Goal: Task Accomplishment & Management: Use online tool/utility

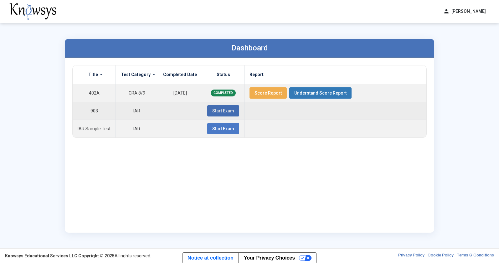
click at [212, 109] on span "Start Exam" at bounding box center [223, 110] width 22 height 5
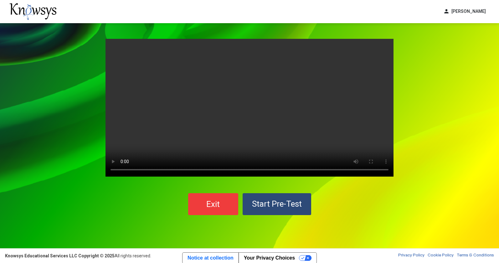
click at [251, 135] on video "Your browser does not support the video tag." at bounding box center [249, 108] width 288 height 138
click at [304, 122] on video "Your browser does not support the video tag." at bounding box center [249, 108] width 288 height 138
click at [194, 169] on video "Your browser does not support the video tag." at bounding box center [249, 108] width 288 height 138
drag, startPoint x: 246, startPoint y: 143, endPoint x: 227, endPoint y: 156, distance: 22.9
click at [245, 144] on video "Your browser does not support the video tag." at bounding box center [249, 108] width 288 height 138
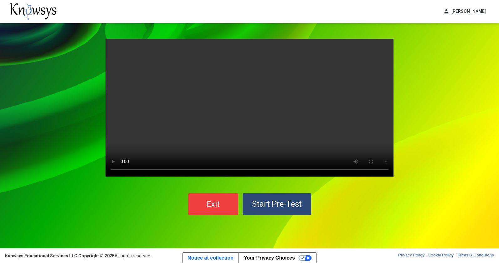
drag, startPoint x: 308, startPoint y: 81, endPoint x: 299, endPoint y: 80, distance: 9.8
click at [304, 82] on video "Your browser does not support the video tag." at bounding box center [249, 108] width 288 height 138
click at [299, 80] on video "Your browser does not support the video tag." at bounding box center [249, 108] width 288 height 138
click at [295, 101] on video "Your browser does not support the video tag." at bounding box center [249, 108] width 288 height 138
click at [270, 199] on span "Start Pre-Test" at bounding box center [277, 203] width 50 height 9
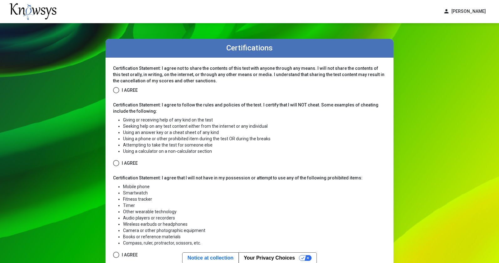
click at [115, 91] on span at bounding box center [116, 90] width 6 height 6
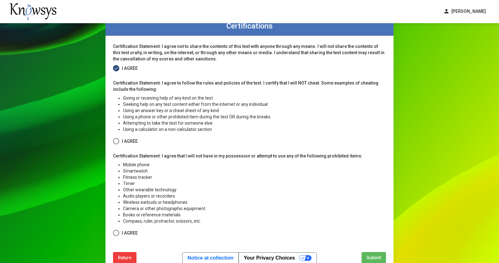
scroll to position [31, 0]
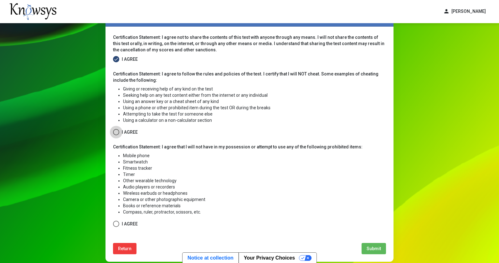
click at [116, 129] on span at bounding box center [116, 132] width 6 height 6
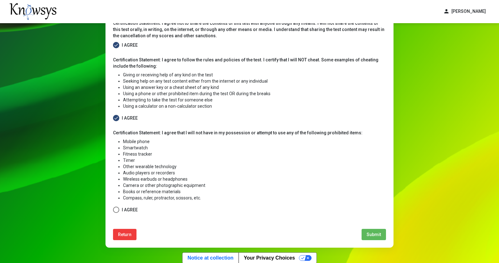
scroll to position [45, 0]
click at [114, 209] on span at bounding box center [116, 209] width 6 height 6
click at [373, 233] on span "Submit" at bounding box center [373, 234] width 14 height 5
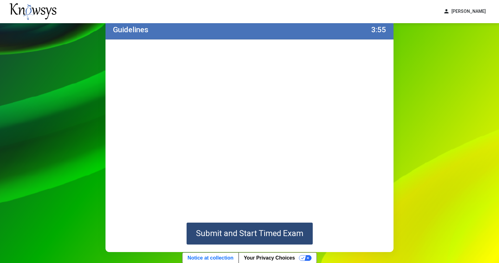
scroll to position [18, 0]
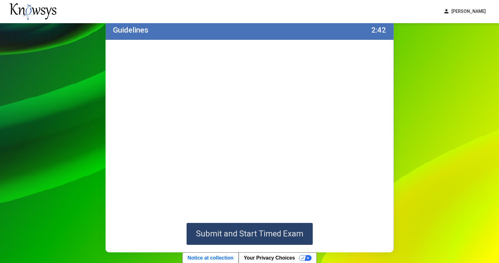
click at [269, 227] on button "Submit and Start Timed Exam" at bounding box center [249, 234] width 126 height 22
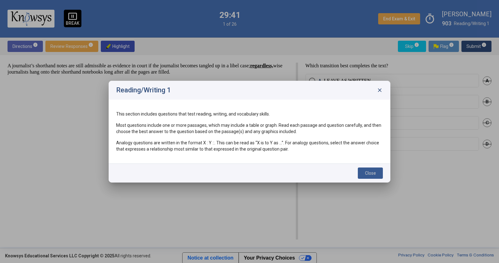
click at [379, 171] on button "Close" at bounding box center [370, 172] width 25 height 11
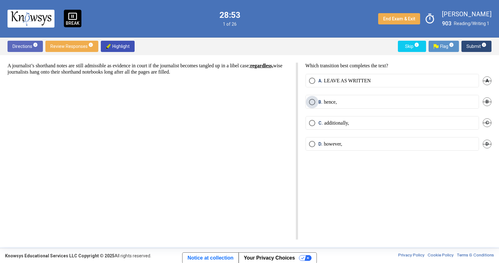
click at [337, 102] on p "hence," at bounding box center [330, 102] width 13 height 6
click at [484, 50] on span "Submit info" at bounding box center [476, 46] width 20 height 11
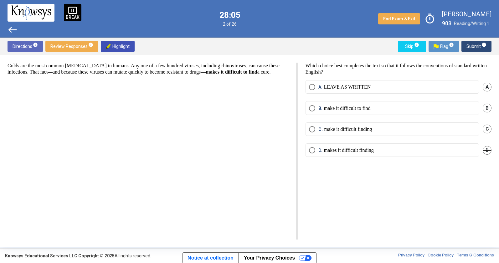
click at [336, 84] on p "LEAVE AS WRITTEN" at bounding box center [347, 87] width 47 height 6
click at [472, 46] on span "Submit info" at bounding box center [476, 46] width 20 height 11
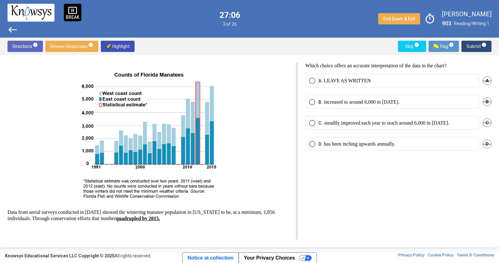
click at [335, 96] on mat-radio-button "B. increased to around 6,000 in [DATE]." at bounding box center [391, 101] width 173 height 13
click at [334, 101] on p "increased to around 6,000 in [DATE]." at bounding box center [361, 102] width 75 height 6
click at [485, 47] on span "info" at bounding box center [483, 44] width 5 height 5
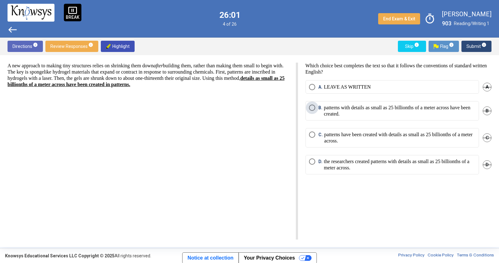
click at [380, 110] on p "patterns with details as small as 25 billionths of a meter across have been cre…" at bounding box center [399, 110] width 151 height 13
click at [491, 46] on button "Submit info" at bounding box center [476, 46] width 30 height 11
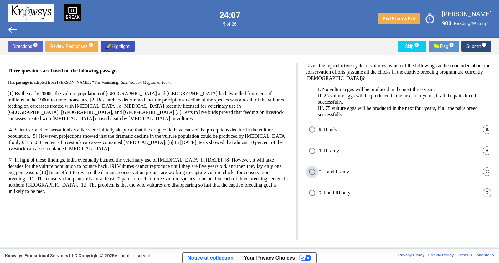
click at [345, 171] on p "I and II only" at bounding box center [336, 172] width 25 height 6
click at [469, 48] on span "Submit info" at bounding box center [476, 46] width 20 height 11
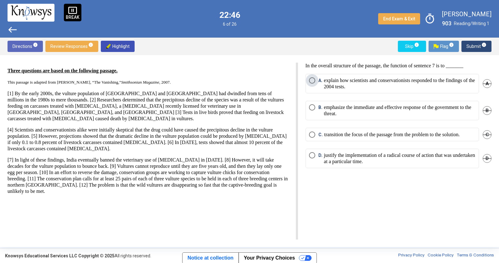
click at [402, 88] on p "explain how scientists and conservationists responded to the findings of the 20…" at bounding box center [399, 83] width 151 height 13
click at [478, 51] on mat-tooltip-component "Click to enter an answer with no flag and continue to the next question." at bounding box center [450, 58] width 87 height 23
click at [476, 45] on span "Submit info" at bounding box center [476, 46] width 20 height 11
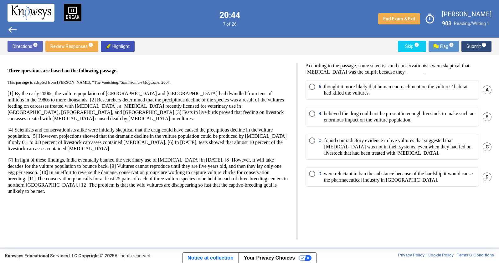
click at [362, 113] on p "believed the drug could not be present in enough livestock to make such an enor…" at bounding box center [399, 116] width 151 height 13
click at [475, 49] on span "Submit info" at bounding box center [476, 46] width 20 height 11
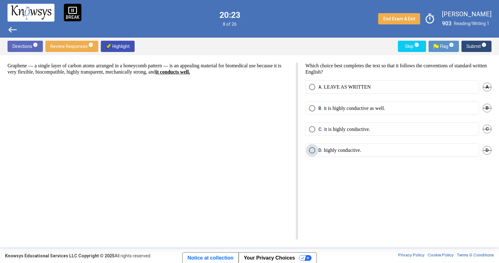
click at [428, 147] on label "D. highly conductive." at bounding box center [392, 150] width 166 height 6
click at [475, 47] on span "Submit info" at bounding box center [476, 46] width 20 height 11
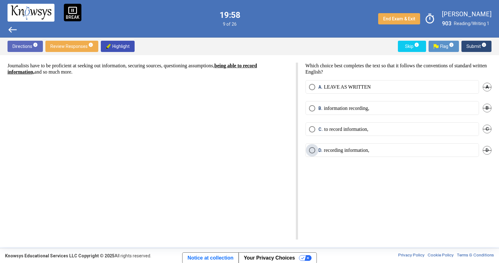
click at [351, 150] on p "recording information," at bounding box center [346, 150] width 45 height 6
click at [485, 48] on mat-tooltip-component "Click to enter an answer with no flag and continue to the next question." at bounding box center [450, 58] width 87 height 23
click at [483, 49] on mat-tooltip-component "Click to enter an answer with no flag and continue to the next question." at bounding box center [450, 58] width 87 height 23
click at [471, 45] on span "Submit info" at bounding box center [476, 46] width 20 height 11
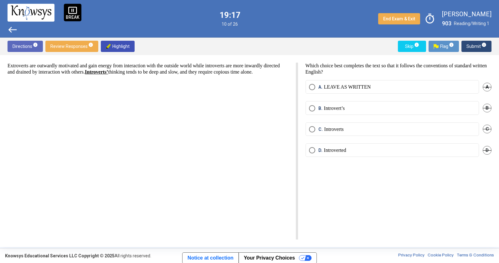
click at [348, 85] on p "LEAVE AS WRITTEN" at bounding box center [347, 87] width 47 height 6
click at [465, 46] on button "Submit info" at bounding box center [476, 46] width 30 height 11
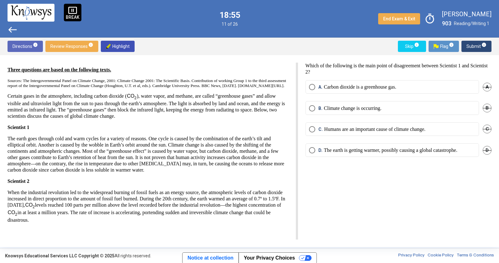
scroll to position [7, 0]
click at [415, 132] on mat-radio-button "C. Humans are an important cause of climate change." at bounding box center [391, 128] width 173 height 13
click at [415, 131] on p "Humans are an important cause of climate change." at bounding box center [374, 129] width 101 height 6
click at [479, 47] on span "Submit info" at bounding box center [476, 46] width 20 height 11
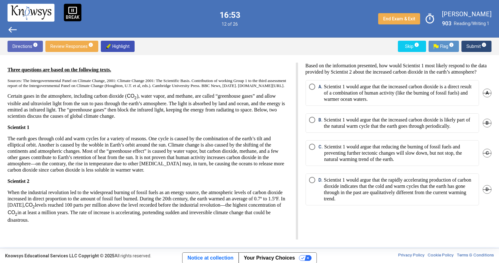
click at [364, 162] on p "Scientist 1 would argue that reducing the burning of fossil fuels and preventin…" at bounding box center [399, 153] width 151 height 19
click at [344, 202] on p "Scientist 1 would argue that the rapidly accelerating production of carbon diox…" at bounding box center [399, 189] width 151 height 25
click at [352, 159] on p "Scientist 1 would argue that reducing the burning of fossil fuels and preventin…" at bounding box center [399, 153] width 151 height 19
click at [474, 44] on span "Submit info" at bounding box center [476, 46] width 20 height 11
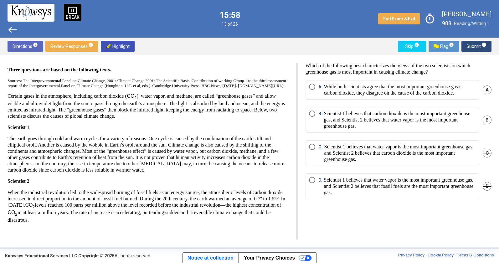
click at [353, 96] on p "While both scientists agree that the most important greenhouse gas is carbon di…" at bounding box center [399, 90] width 151 height 13
click at [357, 146] on mat-radio-button "C. Scientist 1 believes that water vapor is the most important greenhouse gas, …" at bounding box center [391, 153] width 173 height 26
click at [356, 152] on p "Scientist 1 believes that water vapor is the most important greenhouse gas, and…" at bounding box center [399, 153] width 151 height 19
click at [475, 47] on span "Submit info" at bounding box center [476, 46] width 20 height 11
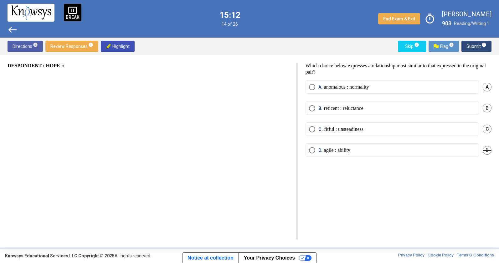
click at [31, 48] on span "Directions info" at bounding box center [25, 46] width 25 height 11
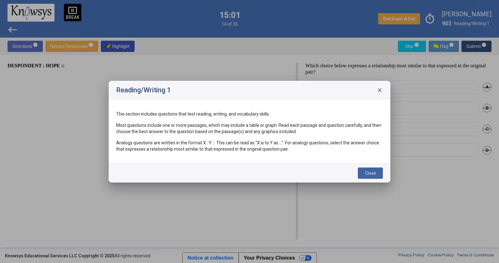
click at [381, 90] on span "close" at bounding box center [379, 90] width 6 height 6
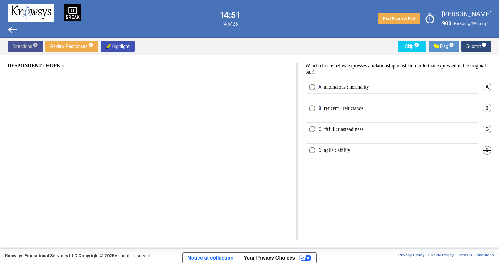
click at [30, 44] on span "Directions info" at bounding box center [25, 46] width 25 height 11
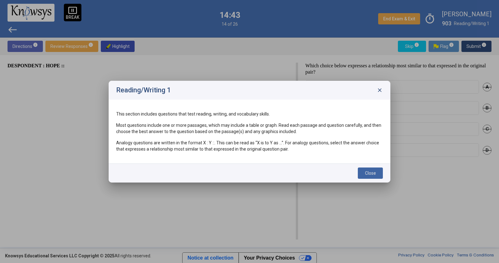
click at [378, 93] on div "Reading/Writing 1 close" at bounding box center [250, 90] width 282 height 19
click at [379, 92] on span "close" at bounding box center [379, 90] width 6 height 6
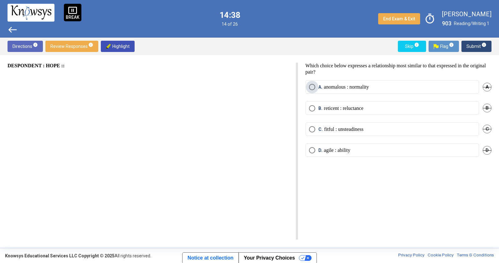
click at [353, 87] on p "anomalous : normality" at bounding box center [346, 87] width 45 height 6
click at [472, 50] on span "Submit info" at bounding box center [476, 46] width 20 height 11
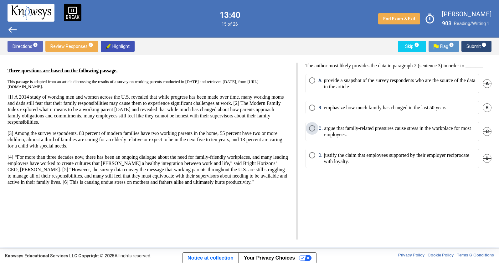
click at [361, 138] on p "argue that family-related pressures cause stress in the workplace for most empl…" at bounding box center [399, 131] width 151 height 13
click at [398, 90] on p "provide a snapshot of the survey respondents who are the source of the data in …" at bounding box center [399, 83] width 151 height 13
click at [474, 49] on span "Submit info" at bounding box center [476, 46] width 20 height 11
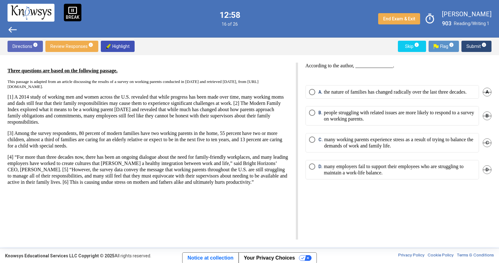
click at [440, 147] on p "many working parents experience stress as a result of trying to balance the dem…" at bounding box center [399, 142] width 151 height 13
click at [471, 50] on span "Submit info" at bounding box center [476, 46] width 20 height 11
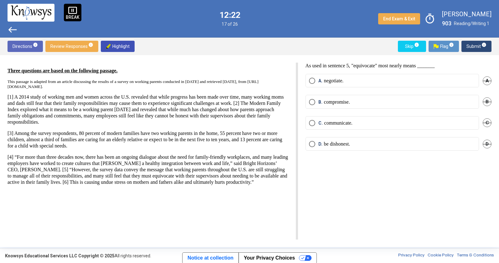
click at [355, 88] on div "A. negotiate. A" at bounding box center [398, 84] width 186 height 21
click at [353, 84] on label "A. negotiate." at bounding box center [392, 81] width 166 height 6
click at [477, 50] on span "Submit info" at bounding box center [476, 46] width 20 height 11
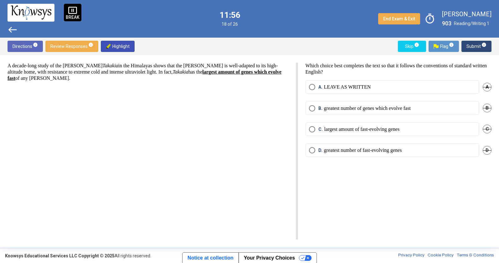
click at [379, 151] on p "greatest number of fast-evolving genes" at bounding box center [363, 150] width 78 height 6
click at [472, 43] on span "Submit info" at bounding box center [476, 46] width 20 height 11
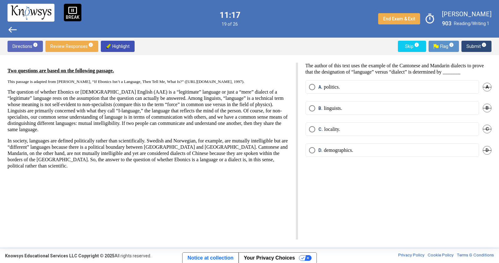
click at [363, 110] on label "B. linguists." at bounding box center [392, 108] width 166 height 6
click at [475, 45] on span "Submit info" at bounding box center [476, 46] width 20 height 11
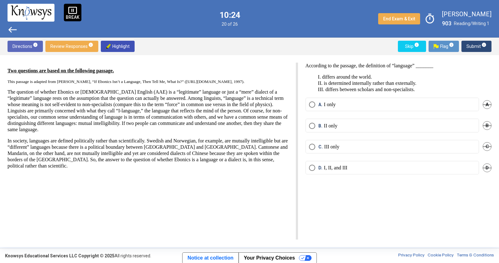
click at [372, 170] on label "D. I, II, and III" at bounding box center [392, 168] width 166 height 6
click at [466, 46] on button "Submit info" at bounding box center [476, 46] width 30 height 11
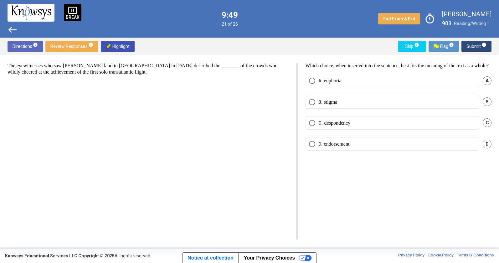
click at [369, 84] on label "A. euphoria" at bounding box center [392, 81] width 166 height 6
click at [473, 49] on span "Submit info" at bounding box center [476, 46] width 20 height 11
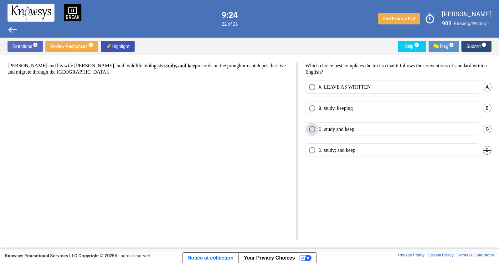
click at [362, 127] on label "C. study and keep" at bounding box center [392, 129] width 166 height 6
click at [475, 46] on span "Submit info" at bounding box center [476, 46] width 20 height 11
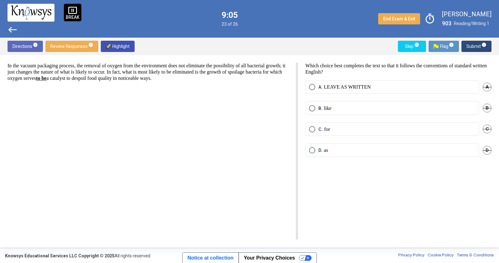
click at [383, 147] on label "D. as" at bounding box center [392, 150] width 166 height 6
click at [468, 48] on span "Submit info" at bounding box center [476, 46] width 20 height 11
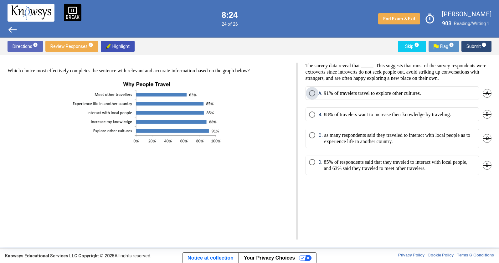
click at [368, 96] on p "91% of travelers travel to explore other cultures." at bounding box center [372, 93] width 97 height 6
click at [468, 46] on span "Submit info" at bounding box center [476, 46] width 20 height 11
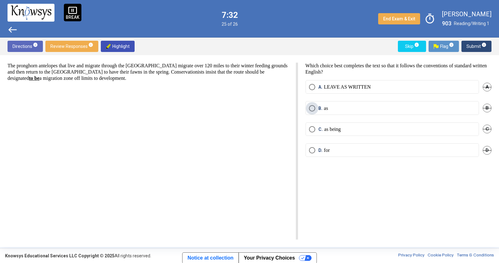
click at [335, 108] on label "B. as" at bounding box center [392, 108] width 166 height 6
click at [468, 49] on span "Submit info" at bounding box center [476, 46] width 20 height 11
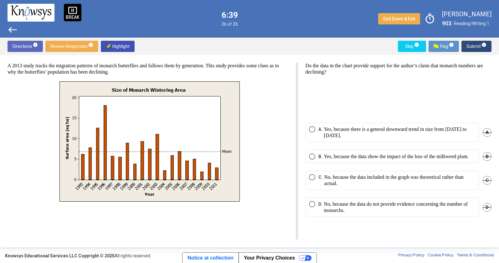
drag, startPoint x: 417, startPoint y: 184, endPoint x: 416, endPoint y: 188, distance: 4.3
click at [423, 213] on p "No, because the data do not provide evidence concerning the number of monarchs." at bounding box center [399, 207] width 151 height 13
click at [473, 43] on span "Submit info" at bounding box center [476, 46] width 20 height 11
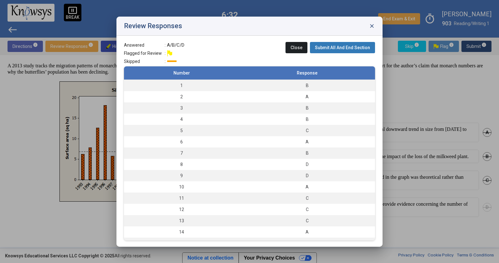
click at [356, 50] on button "Submit All And End Section" at bounding box center [342, 47] width 65 height 11
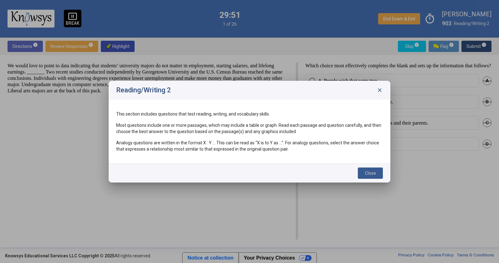
click at [375, 173] on span "Close" at bounding box center [370, 173] width 11 height 5
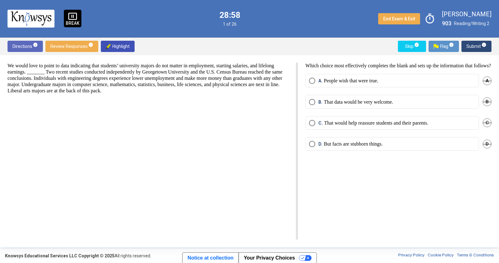
click at [357, 130] on mat-radio-button "C. That would help reassure students and their parents." at bounding box center [391, 122] width 173 height 13
click at [358, 126] on p "That would help reassure students and their parents." at bounding box center [376, 123] width 104 height 6
click at [480, 47] on span "Submit info" at bounding box center [476, 46] width 20 height 11
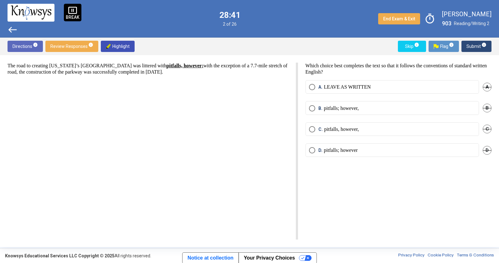
click at [333, 107] on p "pitfalls; however," at bounding box center [341, 108] width 35 height 6
click at [476, 46] on span "Submit info" at bounding box center [476, 46] width 20 height 11
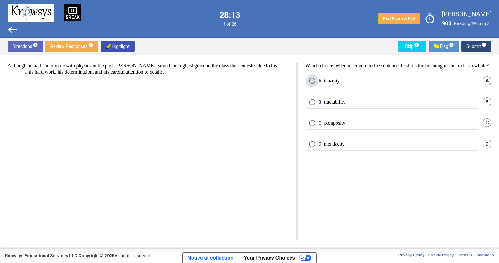
click at [354, 84] on label "A. tenacity" at bounding box center [392, 81] width 166 height 6
click at [467, 48] on span "Submit info" at bounding box center [476, 46] width 20 height 11
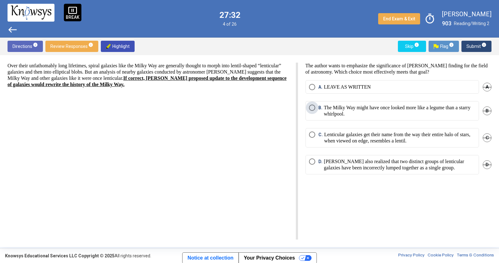
click at [433, 112] on p "The Milky Way might have once looked more like a legume than a starry whirlpool." at bounding box center [399, 110] width 151 height 13
click at [467, 47] on span "Submit info" at bounding box center [476, 46] width 20 height 11
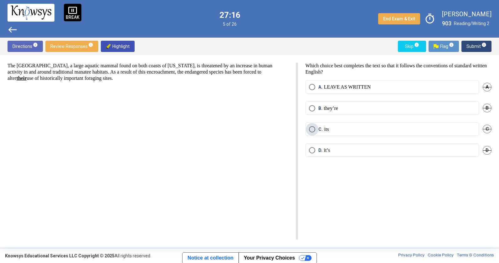
click at [360, 129] on label "C. its" at bounding box center [392, 129] width 166 height 6
click at [481, 48] on span "Submit info" at bounding box center [476, 46] width 20 height 11
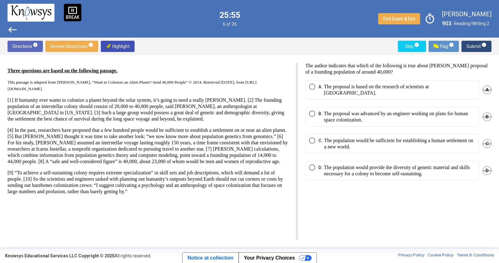
click at [398, 174] on p "The population would provide the diversity of genetic material and skills neces…" at bounding box center [399, 170] width 151 height 13
click at [467, 47] on span "Submit info" at bounding box center [476, 46] width 20 height 11
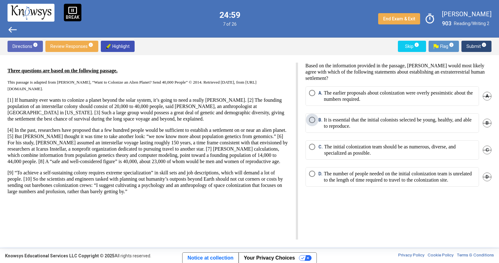
click at [378, 125] on p "It is essential that the initial colonists selected be young, healthy, and able…" at bounding box center [399, 123] width 151 height 13
click at [472, 50] on span "Submit info" at bounding box center [476, 46] width 20 height 11
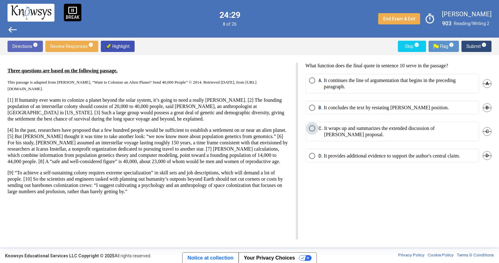
click at [344, 137] on p "It wraps up and summarizes the extended discussion of [PERSON_NAME] proposal." at bounding box center [399, 131] width 151 height 13
click at [463, 45] on button "Submit info" at bounding box center [476, 46] width 30 height 11
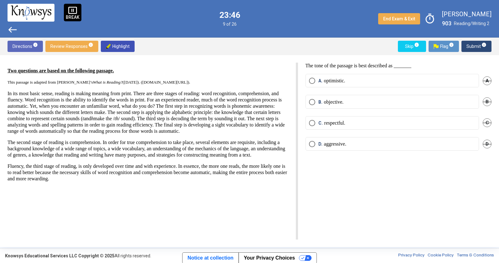
click at [339, 105] on mat-radio-button "B. objective." at bounding box center [391, 101] width 173 height 13
click at [356, 101] on label "B. objective." at bounding box center [392, 102] width 166 height 6
click at [473, 47] on span "Submit info" at bounding box center [476, 46] width 20 height 11
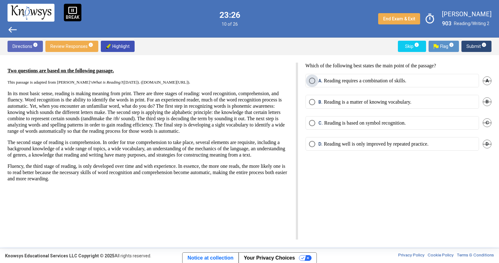
click at [406, 81] on p "Reading requires a combination of skills." at bounding box center [365, 81] width 82 height 6
click at [483, 49] on span "Submit info" at bounding box center [476, 46] width 20 height 11
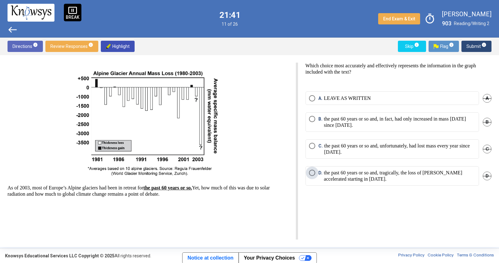
click at [409, 180] on p "the past 60 years or so and, tragically, the loss of [PERSON_NAME] accelerated …" at bounding box center [399, 176] width 151 height 13
click at [467, 45] on span "Submit info" at bounding box center [476, 46] width 20 height 11
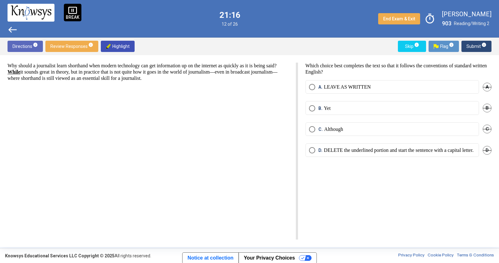
click at [362, 127] on label "C. Although" at bounding box center [392, 129] width 166 height 6
click at [466, 48] on button "Submit info" at bounding box center [476, 46] width 30 height 11
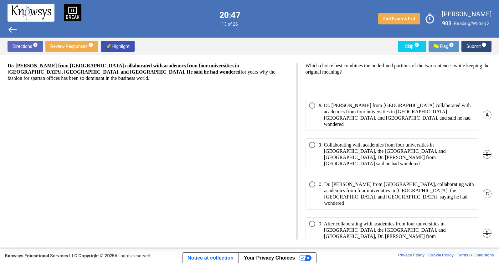
click at [484, 150] on span "B" at bounding box center [486, 154] width 9 height 9
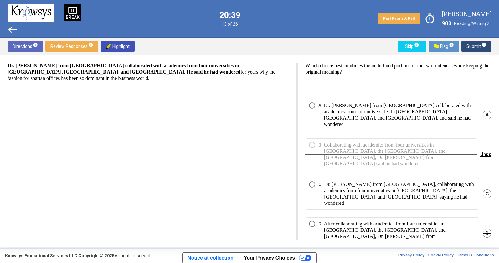
click at [486, 189] on span "C" at bounding box center [486, 193] width 9 height 9
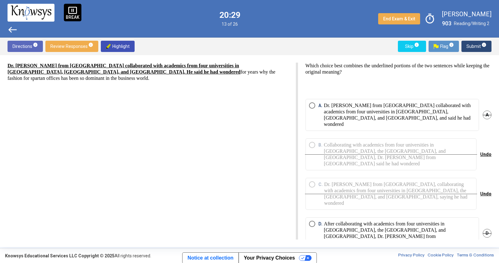
click at [436, 221] on p "After collaborating with academics from four universities in [GEOGRAPHIC_DATA],…" at bounding box center [399, 233] width 151 height 25
click at [476, 43] on span "Submit info" at bounding box center [476, 46] width 20 height 11
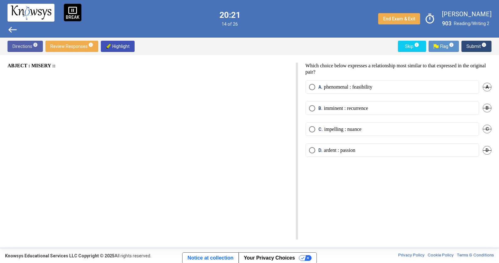
click at [43, 46] on div "Directions info Review Responses info Highlight" at bounding box center [71, 46] width 127 height 11
click at [41, 47] on button "Directions info" at bounding box center [25, 46] width 35 height 11
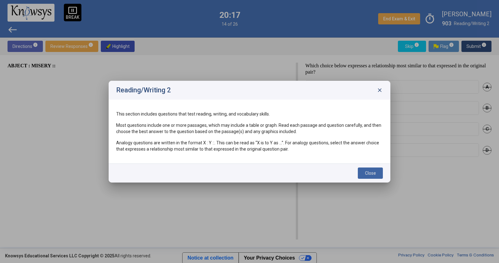
click at [382, 91] on span "close" at bounding box center [379, 90] width 6 height 6
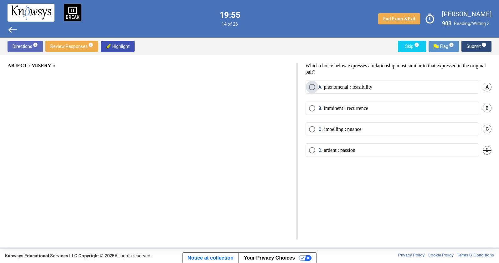
click at [383, 87] on label "A. phenomenal : feasibility" at bounding box center [392, 87] width 166 height 6
click at [476, 45] on span "Submit info" at bounding box center [476, 46] width 20 height 11
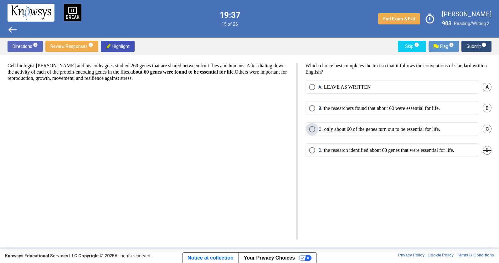
click at [353, 129] on p "only about 60 of the genes turn out to be essential for life." at bounding box center [382, 129] width 116 height 6
click at [389, 87] on label "A. LEAVE AS WRITTEN" at bounding box center [392, 87] width 166 height 6
click at [474, 47] on span "Submit info" at bounding box center [476, 46] width 20 height 11
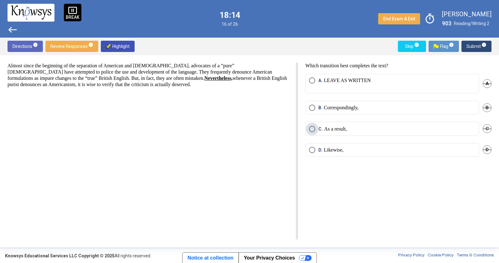
click at [361, 127] on label "C. As a result," at bounding box center [392, 129] width 166 height 6
click at [471, 49] on span "Submit info" at bounding box center [476, 46] width 20 height 11
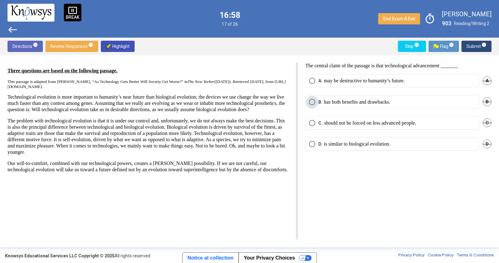
click at [406, 102] on label "B. has both benefits and drawbacks." at bounding box center [392, 102] width 166 height 6
click at [477, 44] on span "Submit info" at bounding box center [476, 46] width 20 height 11
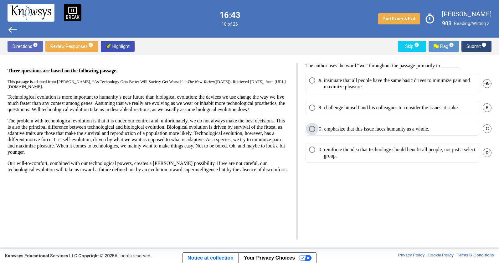
click at [452, 132] on label "C. emphasize that this issue faces humanity as a whole." at bounding box center [392, 129] width 166 height 6
click at [474, 47] on span "Submit info" at bounding box center [476, 46] width 20 height 11
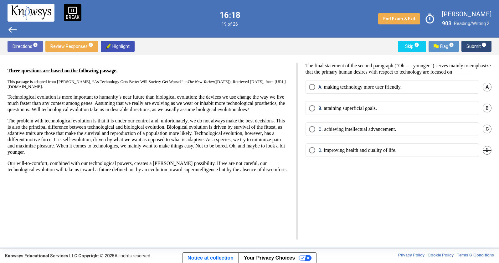
click at [373, 111] on p "attaining superficial goals." at bounding box center [350, 108] width 53 height 6
click at [380, 157] on mat-radio-button "D. improving health and quality of life." at bounding box center [391, 149] width 173 height 13
click at [379, 153] on p "improving health and quality of life." at bounding box center [360, 150] width 73 height 6
click at [448, 132] on label "C. achieving intellectual advancement." at bounding box center [392, 129] width 166 height 6
click at [439, 101] on div "A. making technology more user friendly. A" at bounding box center [398, 90] width 186 height 21
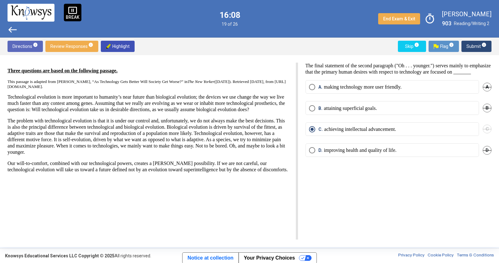
click at [437, 110] on mat-radio-button "B. attaining superficial goals." at bounding box center [391, 107] width 173 height 13
click at [411, 111] on label "B. attaining superficial goals." at bounding box center [392, 108] width 166 height 6
click at [471, 43] on span "Submit info" at bounding box center [476, 46] width 20 height 11
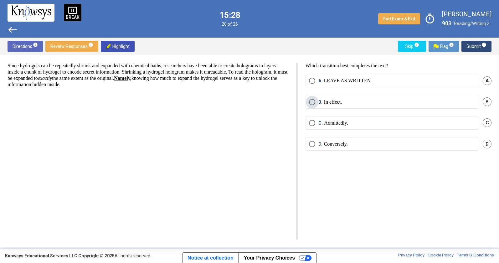
click at [369, 103] on label "B. In effect," at bounding box center [392, 102] width 166 height 6
click at [475, 43] on span "Submit info" at bounding box center [476, 46] width 20 height 11
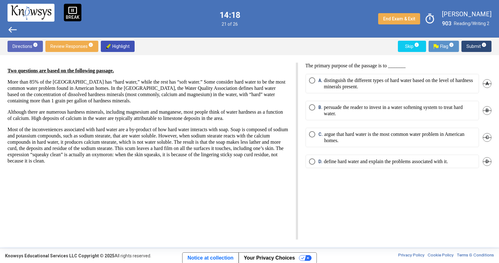
click at [385, 162] on p "define hard water and explain the problems associated with it." at bounding box center [386, 161] width 124 height 6
click at [475, 45] on span "Submit info" at bounding box center [476, 46] width 20 height 11
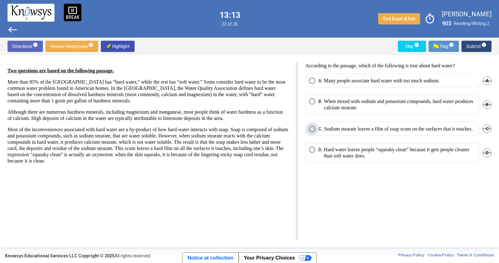
click at [358, 126] on p "Sodium stearate leaves a film of soap scum on the surfaces that it touches." at bounding box center [398, 129] width 149 height 6
click at [478, 47] on span "Submit info" at bounding box center [476, 46] width 20 height 11
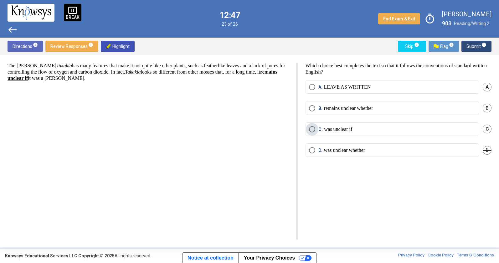
click at [373, 126] on label "C. was unclear if" at bounding box center [392, 129] width 166 height 6
click at [479, 48] on span "Submit info" at bounding box center [476, 46] width 20 height 11
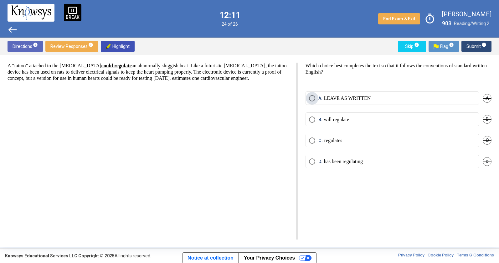
click at [356, 98] on p "LEAVE AS WRITTEN" at bounding box center [347, 98] width 47 height 6
click at [470, 48] on span "Submit info" at bounding box center [476, 46] width 20 height 11
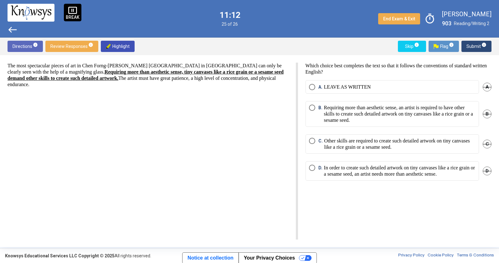
click at [386, 127] on div "B. Requiring more than aesthetic sense, an artist is required to have other ski…" at bounding box center [398, 117] width 186 height 33
click at [387, 104] on p "Requiring more than aesthetic sense, an artist is required to have other skills…" at bounding box center [399, 113] width 151 height 19
click at [471, 49] on span "Submit info" at bounding box center [476, 46] width 20 height 11
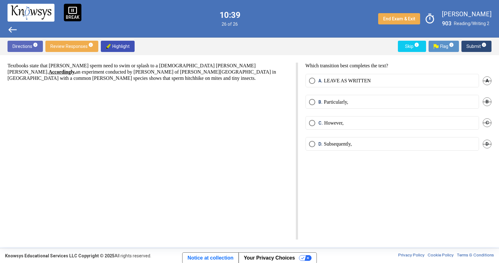
click at [352, 84] on mat-radio-button "A. LEAVE AS WRITTEN" at bounding box center [391, 80] width 173 height 13
click at [352, 82] on p "LEAVE AS WRITTEN" at bounding box center [347, 81] width 47 height 6
click at [464, 48] on button "Submit info" at bounding box center [476, 46] width 30 height 11
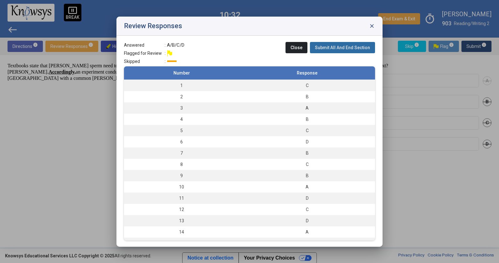
click at [345, 50] on span "Submit All And End Section" at bounding box center [342, 47] width 55 height 5
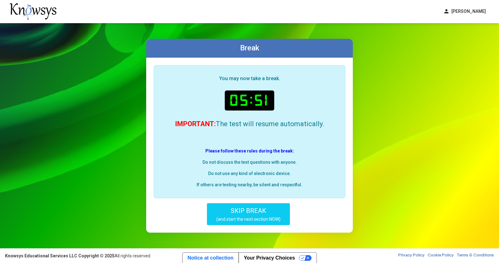
click at [259, 213] on span "SKIP BREAK" at bounding box center [248, 211] width 35 height 8
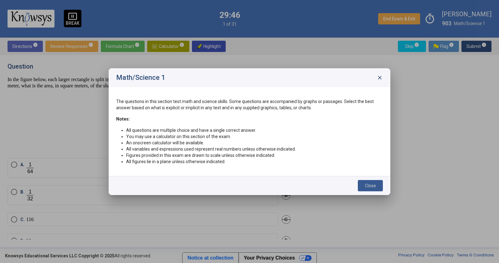
click at [365, 183] on span "Close" at bounding box center [370, 185] width 11 height 5
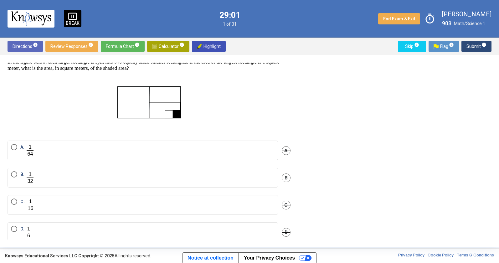
scroll to position [28, 0]
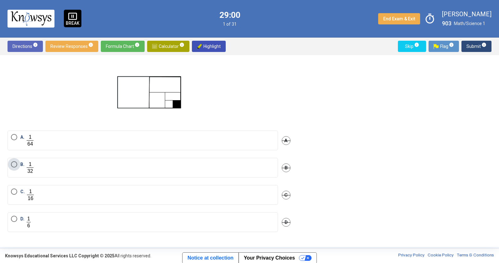
drag, startPoint x: 122, startPoint y: 166, endPoint x: 117, endPoint y: 155, distance: 11.1
click at [122, 165] on label "B." at bounding box center [142, 167] width 263 height 13
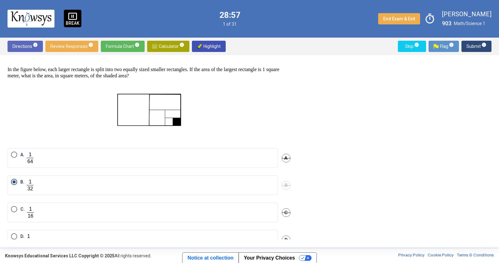
scroll to position [9, 0]
click at [475, 48] on span "Submit info" at bounding box center [476, 46] width 20 height 11
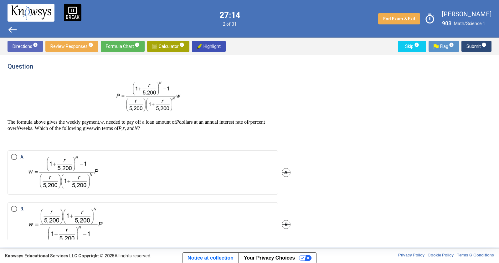
scroll to position [81, 0]
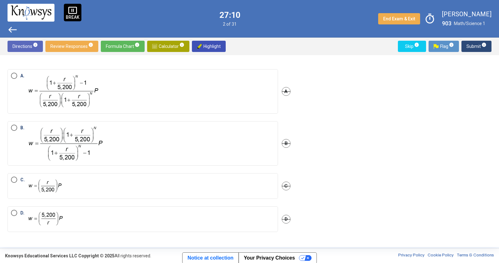
click at [119, 189] on label "C." at bounding box center [142, 185] width 263 height 19
click at [479, 46] on span "Submit info" at bounding box center [476, 46] width 20 height 11
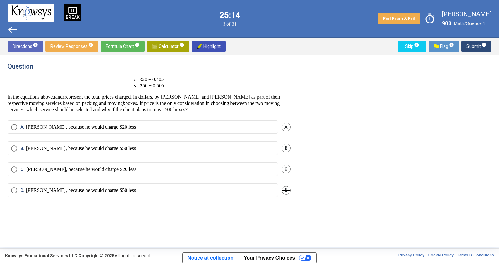
click at [216, 171] on label "[PERSON_NAME], because he would charge $20 less" at bounding box center [142, 169] width 263 height 6
click at [466, 49] on span "Submit info" at bounding box center [476, 46] width 20 height 11
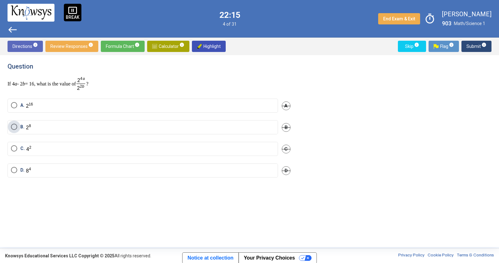
click at [105, 124] on label "B." at bounding box center [142, 127] width 263 height 7
click at [475, 44] on span "Submit info" at bounding box center [476, 46] width 20 height 11
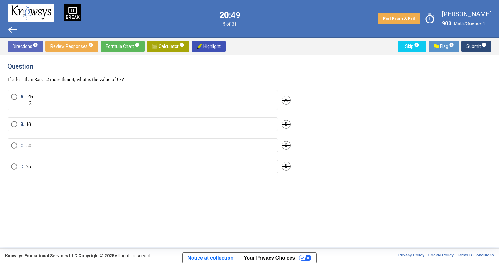
click at [125, 149] on mat-radio-button "C. 50" at bounding box center [143, 144] width 270 height 13
click at [125, 145] on label "C. 50" at bounding box center [142, 145] width 263 height 6
click at [472, 47] on span "Submit info" at bounding box center [476, 46] width 20 height 11
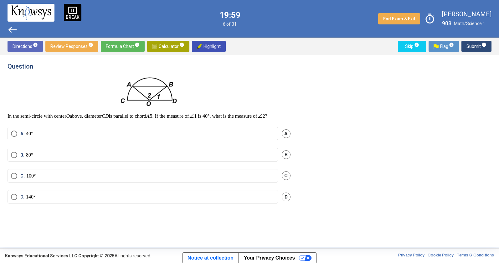
click at [287, 138] on span "A" at bounding box center [286, 133] width 9 height 9
click at [285, 203] on div "D" at bounding box center [286, 196] width 9 height 13
click at [286, 201] on span "D" at bounding box center [286, 196] width 9 height 9
click at [233, 179] on label "C. 100°" at bounding box center [142, 176] width 263 height 6
click at [473, 45] on span "Submit info" at bounding box center [476, 46] width 20 height 11
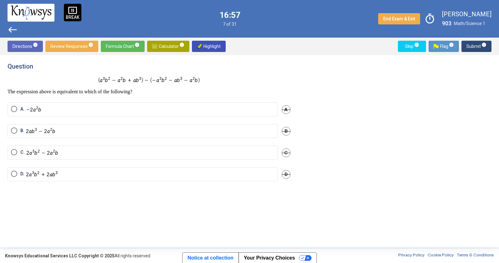
click at [86, 180] on mat-radio-button "D." at bounding box center [143, 174] width 270 height 14
click at [87, 176] on label "D." at bounding box center [142, 174] width 263 height 7
click at [464, 47] on button "Submit info" at bounding box center [476, 46] width 30 height 11
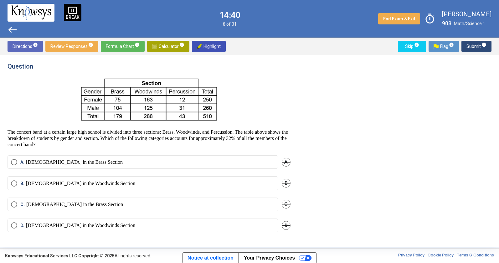
click at [286, 164] on span "A" at bounding box center [286, 162] width 9 height 9
click at [288, 206] on span "C" at bounding box center [286, 204] width 9 height 9
click at [289, 223] on span "D" at bounding box center [286, 225] width 9 height 9
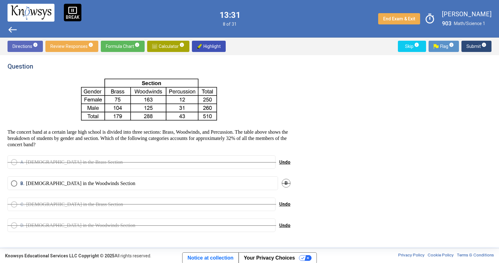
click at [188, 185] on label "B. [DEMOGRAPHIC_DATA] in the Woodwinds Section" at bounding box center [142, 183] width 263 height 6
click at [466, 42] on button "Submit info" at bounding box center [476, 46] width 30 height 11
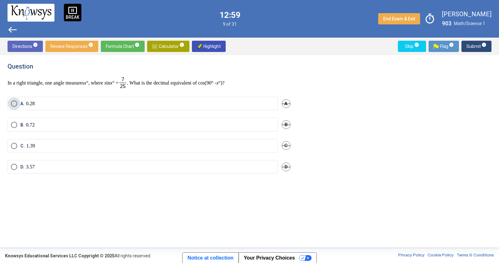
click at [135, 104] on label "A. 0.28" at bounding box center [142, 103] width 263 height 6
click at [470, 48] on span "Submit info" at bounding box center [476, 46] width 20 height 11
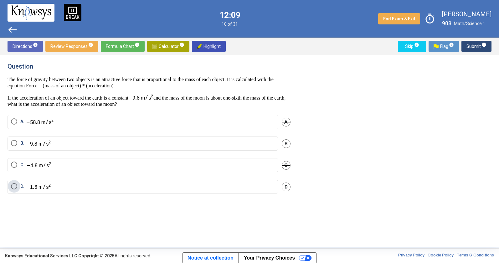
drag, startPoint x: 205, startPoint y: 186, endPoint x: 245, endPoint y: 167, distance: 44.3
click at [205, 185] on label "D." at bounding box center [142, 186] width 263 height 7
click at [473, 42] on span "Submit info" at bounding box center [476, 46] width 20 height 11
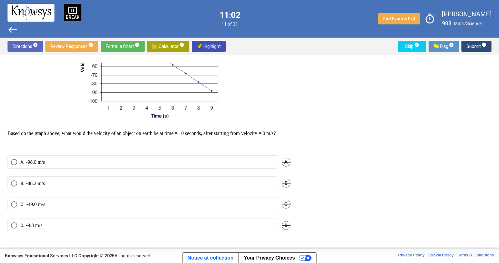
scroll to position [94, 0]
click at [133, 160] on label "A. -98.0 m/s" at bounding box center [142, 162] width 263 height 6
click at [473, 46] on span "Submit info" at bounding box center [476, 46] width 20 height 11
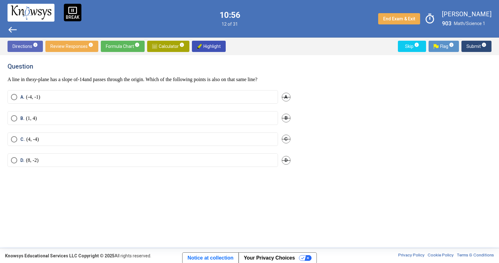
scroll to position [0, 0]
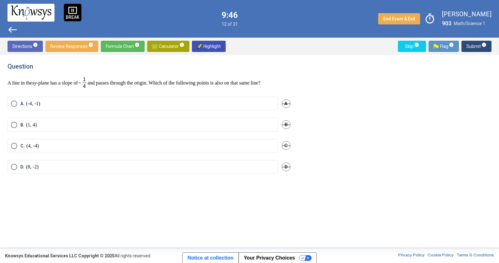
click at [42, 149] on label "C. (4, -4)" at bounding box center [142, 146] width 263 height 6
click at [192, 106] on mat-radio-button "A. (-4, -1)" at bounding box center [143, 103] width 270 height 13
click at [195, 107] on label "A. (-4, -1)" at bounding box center [142, 103] width 263 height 6
click at [192, 170] on label "D. (8, -2)" at bounding box center [142, 167] width 263 height 6
click at [480, 47] on span "Submit info" at bounding box center [476, 46] width 20 height 11
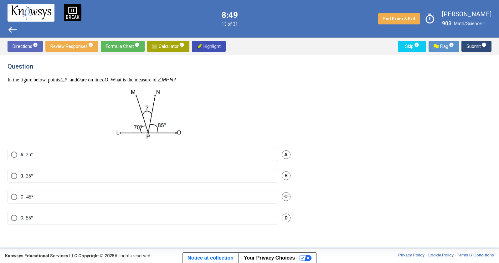
click at [247, 150] on mat-radio-button "A. 25°" at bounding box center [143, 154] width 270 height 13
click at [245, 152] on label "A. 25°" at bounding box center [142, 154] width 263 height 6
click at [469, 46] on span "Submit info" at bounding box center [476, 46] width 20 height 11
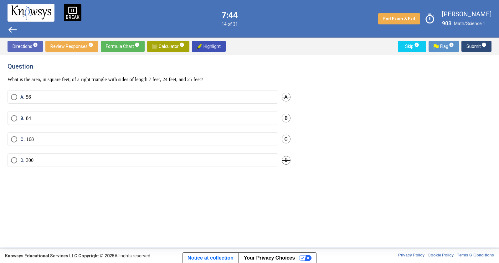
click at [265, 119] on label "B. 84" at bounding box center [142, 118] width 263 height 6
click at [285, 162] on span "D" at bounding box center [286, 160] width 9 height 9
click at [468, 44] on span "Submit info" at bounding box center [476, 46] width 20 height 11
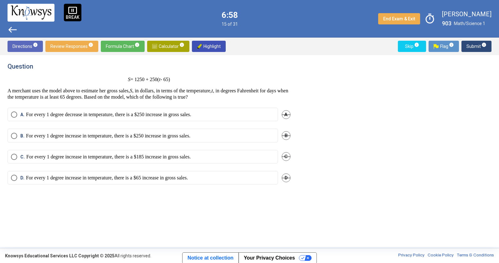
click at [222, 114] on label "A. For every 1 degree decrease in temperature, there is a $250 increase in gros…" at bounding box center [142, 114] width 263 height 6
click at [190, 135] on p "For every 1 degree increase in temperature, there is a $250 increase in gross s…" at bounding box center [108, 136] width 164 height 6
click at [467, 49] on span "Submit info" at bounding box center [476, 46] width 20 height 11
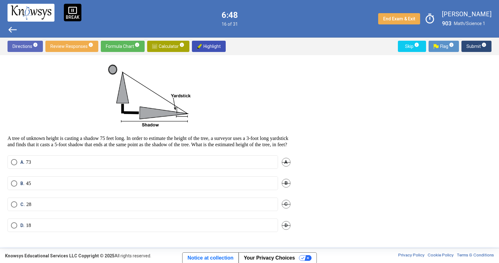
scroll to position [18, 0]
click at [60, 185] on label "B. 45" at bounding box center [142, 183] width 263 height 6
click at [473, 43] on span "Submit info" at bounding box center [476, 46] width 20 height 11
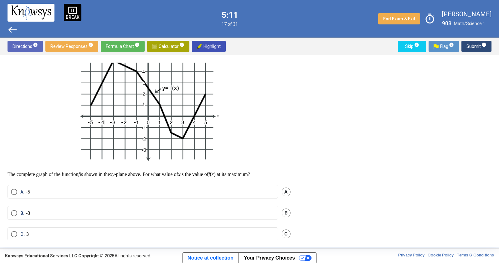
scroll to position [74, 0]
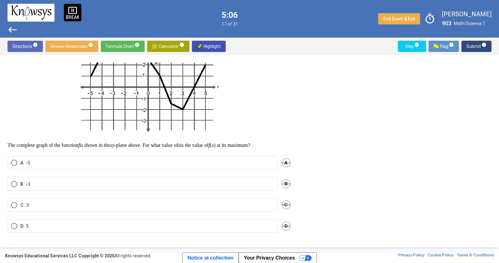
click at [94, 191] on div "B. -3 B" at bounding box center [149, 187] width 283 height 21
click at [94, 186] on mat-radio-button "B. -3" at bounding box center [143, 183] width 270 height 13
drag, startPoint x: 175, startPoint y: 182, endPoint x: 192, endPoint y: 175, distance: 18.7
click at [175, 182] on label "B. -3" at bounding box center [142, 184] width 263 height 6
click at [476, 43] on span "Submit info" at bounding box center [476, 46] width 20 height 11
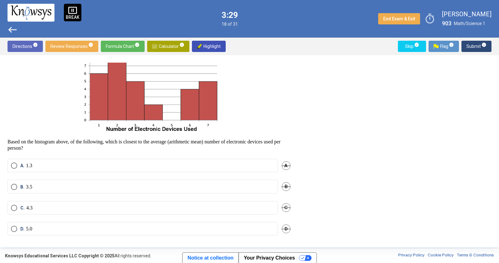
scroll to position [42, 0]
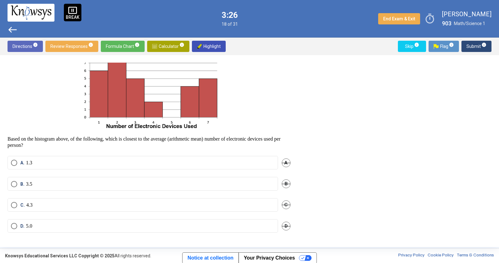
click at [61, 181] on label "B. 3.5" at bounding box center [142, 184] width 263 height 6
click at [475, 49] on span "Submit info" at bounding box center [476, 46] width 20 height 11
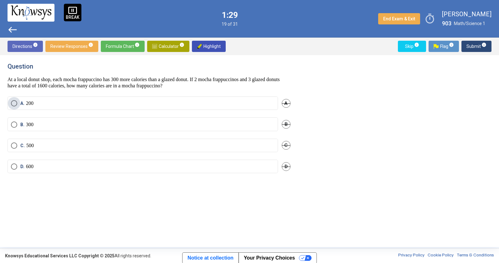
click at [208, 101] on label "A. 200" at bounding box center [142, 103] width 263 height 6
click at [119, 149] on mat-radio-button "C. 500" at bounding box center [143, 145] width 270 height 13
click at [118, 146] on label "C. 500" at bounding box center [142, 145] width 263 height 6
click at [474, 47] on span "Submit info" at bounding box center [476, 46] width 20 height 11
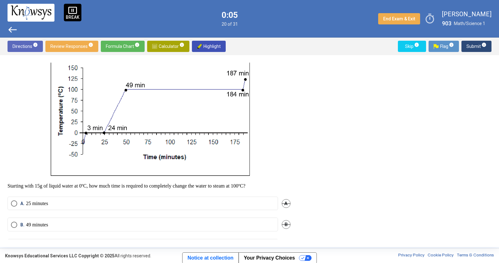
scroll to position [89, 0]
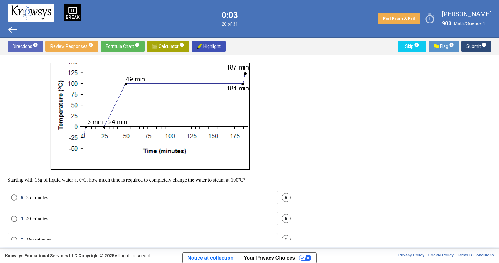
click at [161, 196] on label "A. 25 minutes" at bounding box center [142, 197] width 263 height 6
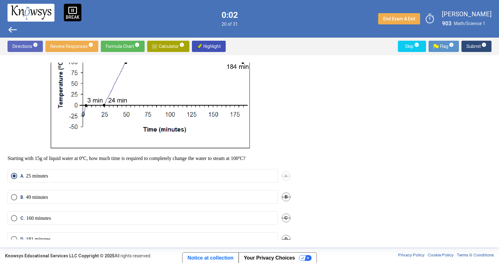
scroll to position [123, 0]
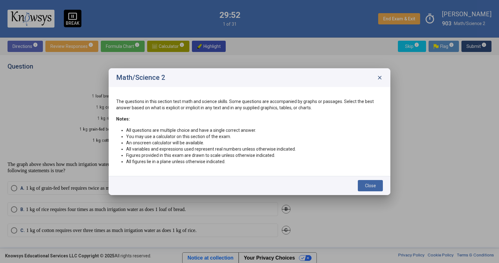
click at [368, 188] on button "Close" at bounding box center [370, 185] width 25 height 11
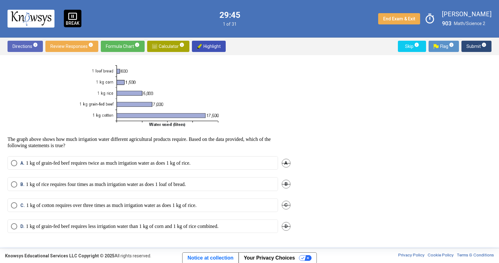
scroll to position [25, 0]
click at [31, 207] on mat-radio-button "C. 1 kg of cotton requires over three times as much irrigation water as does 1 …" at bounding box center [143, 204] width 270 height 13
click at [33, 204] on p "1 kg of cotton requires over three times as much irrigation water as does 1 kg …" at bounding box center [111, 205] width 170 height 6
click at [283, 184] on span "B" at bounding box center [286, 183] width 9 height 9
click at [282, 160] on span "A" at bounding box center [286, 162] width 9 height 9
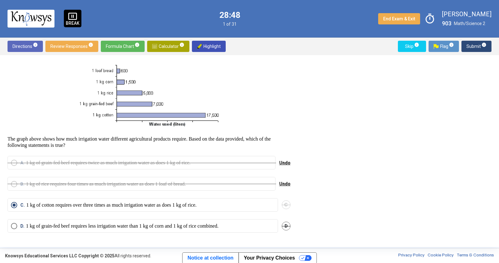
click at [282, 227] on span "D" at bounding box center [286, 226] width 9 height 9
click at [466, 51] on button "Submit info" at bounding box center [476, 46] width 30 height 11
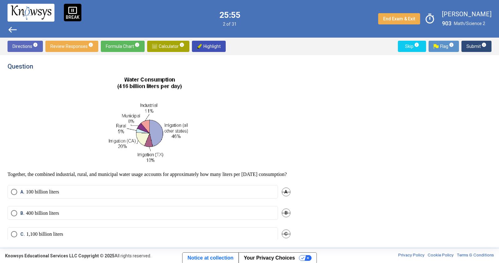
scroll to position [35, 0]
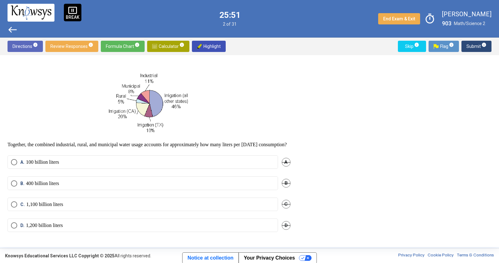
click at [80, 204] on label "C. 1,100 billion liters" at bounding box center [142, 204] width 263 height 6
click at [469, 47] on span "Submit info" at bounding box center [476, 46] width 20 height 11
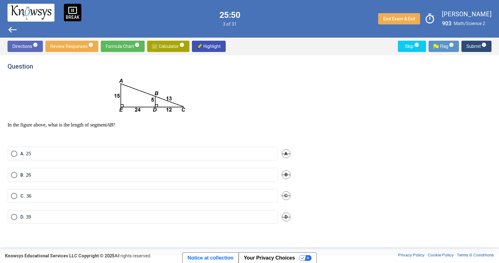
scroll to position [0, 0]
click at [109, 153] on label "A. 25" at bounding box center [142, 153] width 263 height 6
click at [475, 48] on span "Submit info" at bounding box center [476, 46] width 20 height 11
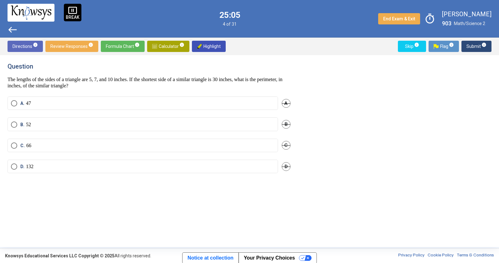
click at [13, 28] on span "west" at bounding box center [13, 30] width 10 height 10
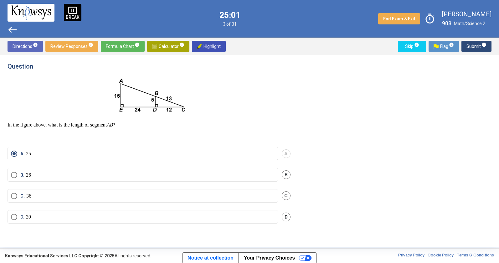
click at [52, 172] on label "B. 26" at bounding box center [142, 175] width 263 height 6
click at [467, 44] on span "Submit info" at bounding box center [476, 46] width 20 height 11
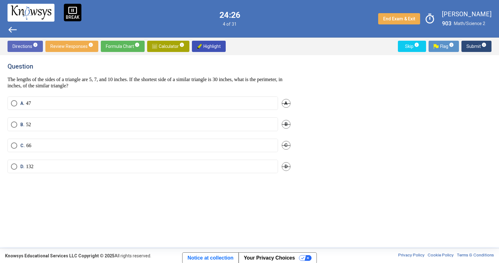
click at [75, 160] on mat-radio-button "D. 132" at bounding box center [143, 166] width 270 height 13
click at [75, 165] on label "D. 132" at bounding box center [142, 166] width 263 height 6
click at [473, 51] on span "Submit info" at bounding box center [476, 46] width 20 height 11
click at [59, 147] on label "C. 480" at bounding box center [142, 145] width 263 height 6
click at [476, 48] on span "Submit info" at bounding box center [476, 46] width 20 height 11
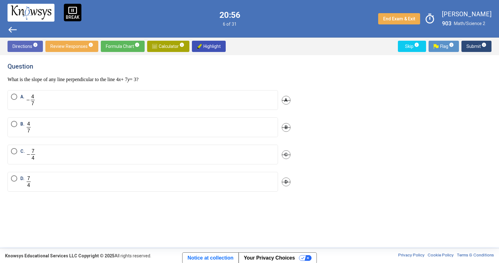
click at [48, 101] on label "A." at bounding box center [142, 100] width 263 height 13
click at [50, 131] on label "B." at bounding box center [142, 127] width 263 height 13
click at [476, 45] on span "Submit info" at bounding box center [476, 46] width 20 height 11
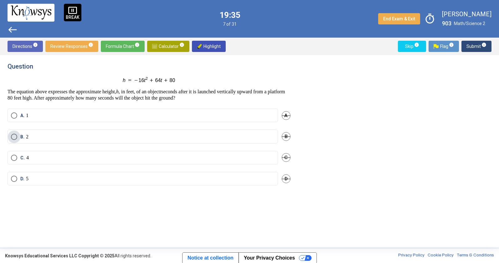
click at [130, 138] on label "B. 2" at bounding box center [142, 137] width 263 height 6
click at [473, 47] on span "Submit info" at bounding box center [476, 46] width 20 height 11
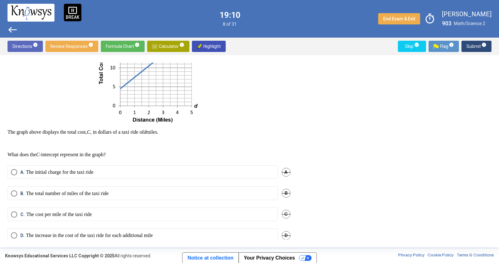
scroll to position [87, 0]
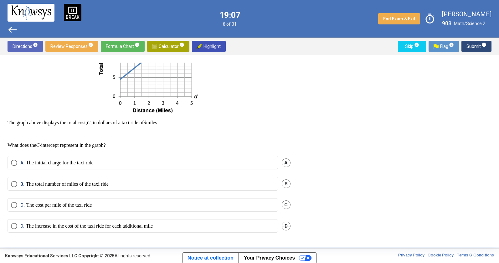
click at [94, 162] on p "The initial charge for the taxi ride" at bounding box center [60, 163] width 68 height 6
click at [474, 48] on mat-tooltip-component "Click to enter an answer with no flag and continue to the next question." at bounding box center [450, 58] width 87 height 23
click at [466, 47] on span "Submit info" at bounding box center [476, 46] width 20 height 11
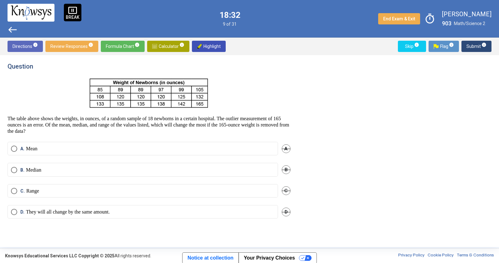
click at [93, 188] on label "C. Range" at bounding box center [142, 191] width 263 height 6
click at [467, 49] on span "Submit info" at bounding box center [476, 46] width 20 height 11
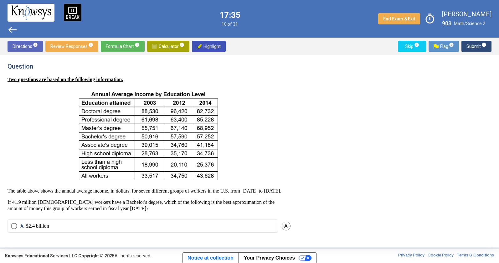
click at [201, 136] on img at bounding box center [148, 135] width 145 height 95
click at [202, 137] on img at bounding box center [148, 135] width 145 height 95
click at [209, 50] on span "Highlight" at bounding box center [209, 46] width 24 height 11
click at [201, 44] on span "Highlight" at bounding box center [209, 46] width 24 height 11
drag, startPoint x: 197, startPoint y: 136, endPoint x: 210, endPoint y: 138, distance: 12.9
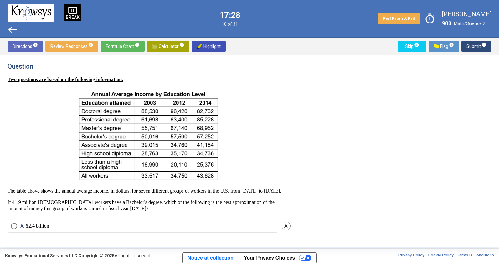
click at [210, 138] on img at bounding box center [148, 135] width 145 height 95
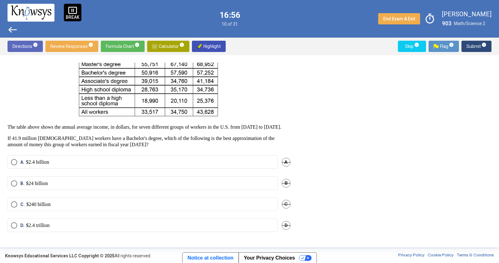
scroll to position [68, 0]
click at [41, 165] on p "$2.4 billion" at bounding box center [37, 162] width 23 height 6
click at [470, 46] on span "Submit info" at bounding box center [476, 46] width 20 height 11
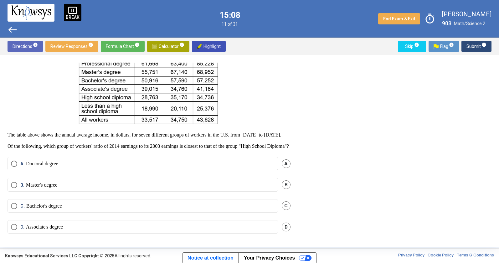
scroll to position [69, 0]
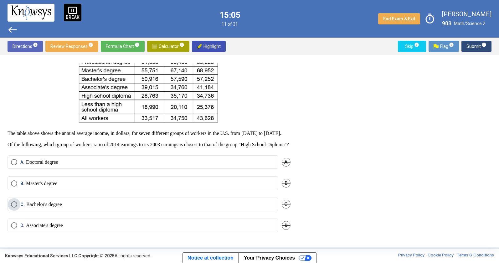
click at [100, 203] on label "C. Bachelor's degree" at bounding box center [142, 204] width 263 height 6
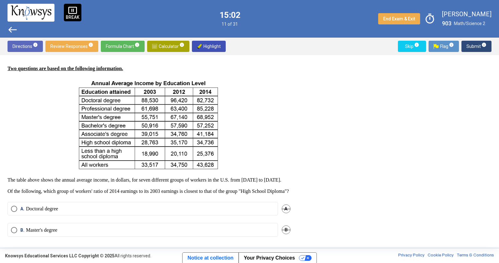
scroll to position [0, 0]
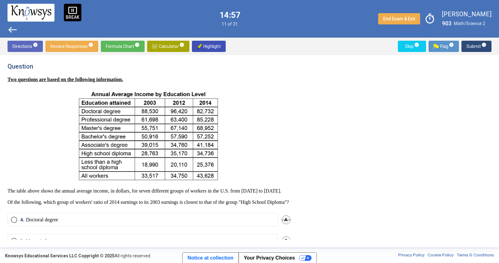
click at [481, 44] on sup "info" at bounding box center [484, 44] width 6 height 5
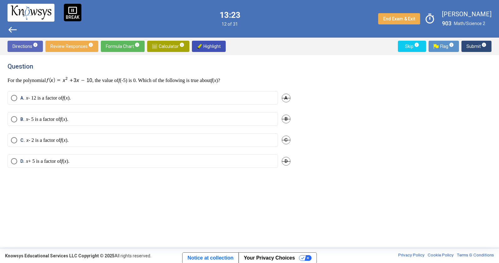
click at [137, 118] on label "B. x - 5 is a factor of f ( x )." at bounding box center [142, 119] width 263 height 6
click at [473, 45] on span "Submit info" at bounding box center [476, 46] width 20 height 11
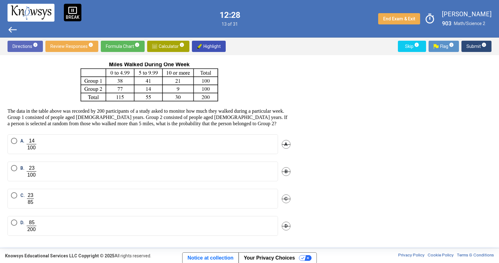
scroll to position [18, 0]
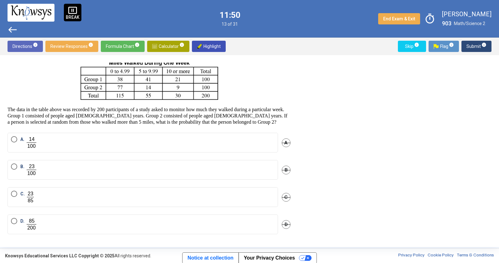
click at [78, 231] on label "D." at bounding box center [142, 224] width 263 height 13
click at [468, 44] on span "Submit info" at bounding box center [476, 46] width 20 height 11
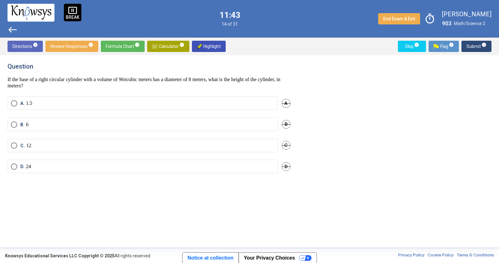
scroll to position [0, 0]
click at [70, 150] on mat-radio-button "C. 12" at bounding box center [143, 145] width 270 height 13
click at [70, 149] on mat-radio-button "C. 12" at bounding box center [143, 145] width 270 height 13
click at [72, 146] on label "C. 12" at bounding box center [142, 146] width 263 height 6
click at [464, 50] on button "Submit info" at bounding box center [476, 46] width 30 height 11
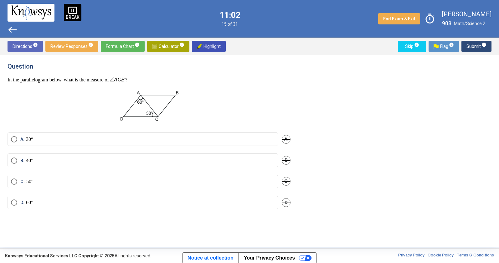
click at [100, 198] on mat-radio-button "D. 60°" at bounding box center [143, 202] width 270 height 13
click at [113, 208] on div "D. 60° D" at bounding box center [149, 206] width 283 height 21
click at [111, 204] on label "D. 60°" at bounding box center [142, 202] width 263 height 6
click at [477, 45] on span "Submit info" at bounding box center [476, 46] width 20 height 11
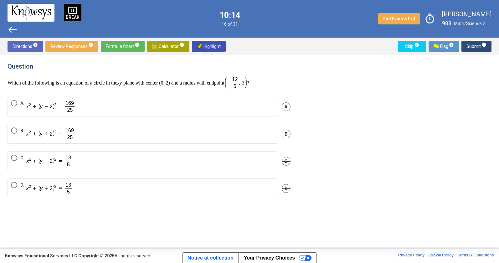
click at [135, 109] on label "A." at bounding box center [142, 106] width 263 height 13
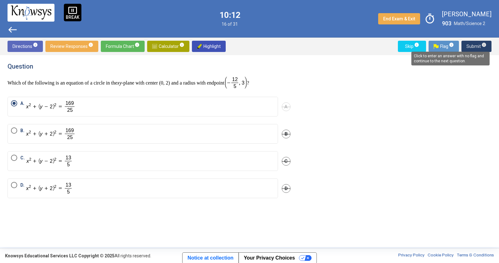
click at [482, 46] on span "info" at bounding box center [483, 44] width 5 height 5
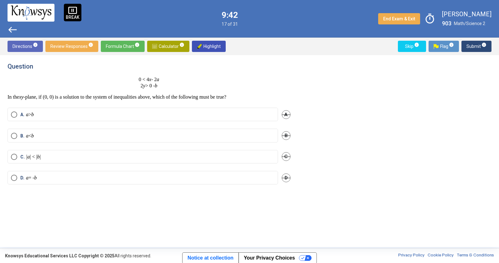
click at [246, 161] on mat-radio-button "C. | a | < | b |" at bounding box center [143, 156] width 270 height 13
click at [252, 159] on label "C. | a | < | b |" at bounding box center [142, 157] width 263 height 6
click at [479, 49] on span "Submit info" at bounding box center [476, 46] width 20 height 11
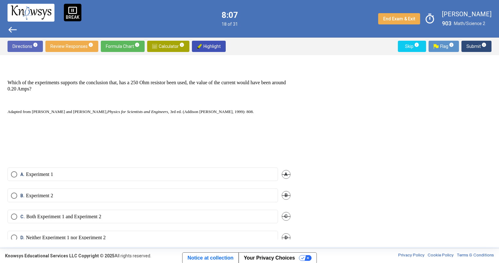
scroll to position [319, 0]
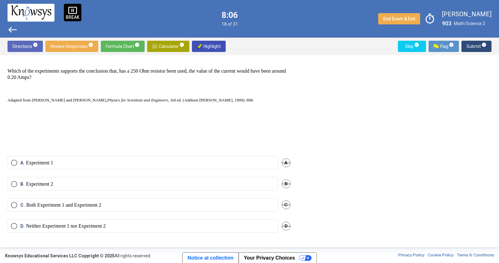
click at [148, 227] on label "D. Neither Experiment 1 nor Experiment 2" at bounding box center [142, 226] width 263 height 6
click at [476, 50] on mat-tooltip-component "Click to enter an answer with no flag and continue to the next question." at bounding box center [450, 58] width 87 height 23
click at [474, 48] on mat-tooltip-component "Click to enter an answer with no flag and continue to the next question." at bounding box center [450, 58] width 87 height 23
click at [481, 45] on span "info" at bounding box center [483, 44] width 5 height 5
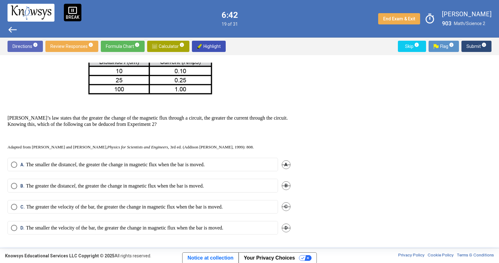
scroll to position [274, 0]
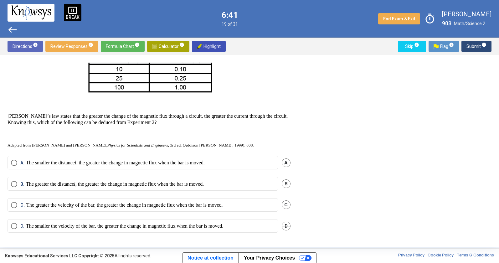
click at [144, 162] on p "The smaller the distance l , the greater the change in magnetic flux when the b…" at bounding box center [115, 163] width 179 height 6
click at [466, 47] on button "Submit info" at bounding box center [476, 46] width 30 height 11
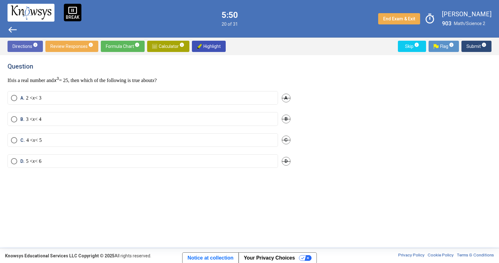
click at [132, 95] on label "A. 2 < x < 3" at bounding box center [142, 98] width 263 height 6
click at [473, 45] on span "Submit info" at bounding box center [476, 46] width 20 height 11
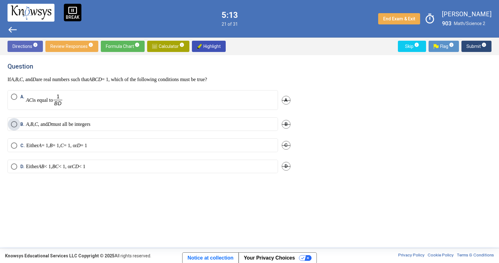
click at [231, 125] on label "B. A , B , C , and D must all be integers" at bounding box center [142, 124] width 263 height 6
click at [468, 50] on span "Submit info" at bounding box center [476, 46] width 20 height 11
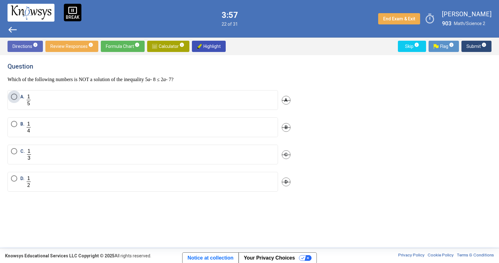
click at [236, 96] on label "A." at bounding box center [142, 100] width 263 height 13
click at [468, 44] on span "Submit info" at bounding box center [476, 46] width 20 height 11
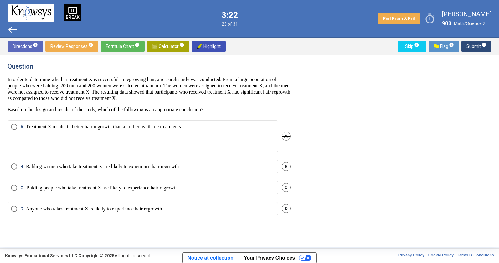
click at [178, 169] on p "Balding women who take treatment X are likely to experience hair regrowth." at bounding box center [103, 166] width 154 height 6
click at [476, 48] on span "Submit info" at bounding box center [476, 46] width 20 height 11
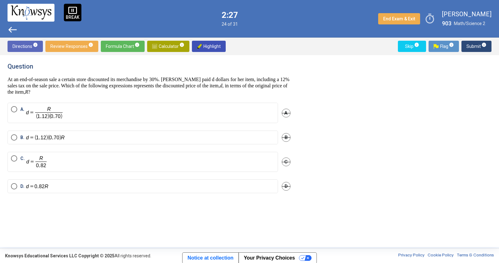
click at [185, 140] on mat-radio-button "B." at bounding box center [143, 137] width 270 height 14
click at [186, 136] on label "B." at bounding box center [142, 137] width 263 height 7
click at [479, 47] on span "Submit info" at bounding box center [476, 46] width 20 height 11
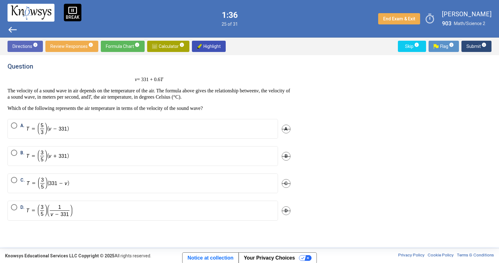
click at [239, 218] on mat-radio-button "D." at bounding box center [143, 211] width 270 height 20
click at [240, 214] on label "D." at bounding box center [142, 210] width 263 height 13
click at [477, 44] on span "Submit info" at bounding box center [476, 46] width 20 height 11
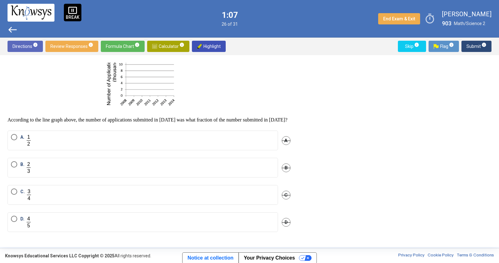
scroll to position [53, 0]
click at [201, 167] on mat-radio-button "B." at bounding box center [143, 168] width 270 height 20
click at [199, 172] on label "B." at bounding box center [142, 167] width 263 height 13
click at [476, 48] on span "Submit info" at bounding box center [476, 46] width 20 height 11
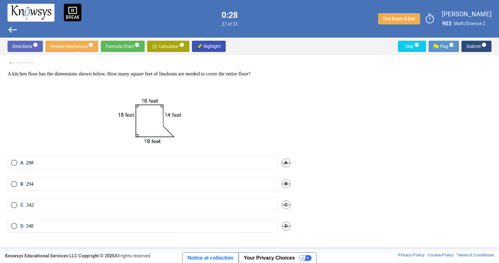
click at [176, 180] on mat-radio-button "B. 294" at bounding box center [143, 183] width 270 height 13
click at [175, 183] on label "B. 294" at bounding box center [142, 184] width 263 height 6
click at [471, 48] on span "Submit info" at bounding box center [476, 46] width 20 height 11
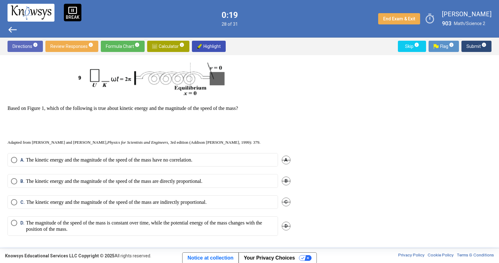
scroll to position [288, 0]
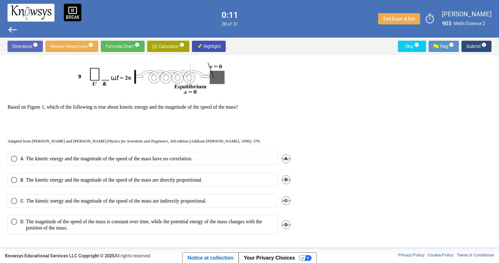
click at [245, 161] on label "A. The kinetic energy and the magnitude of the speed of the mass have no correl…" at bounding box center [142, 158] width 263 height 6
click at [479, 50] on span "Submit info" at bounding box center [476, 46] width 20 height 11
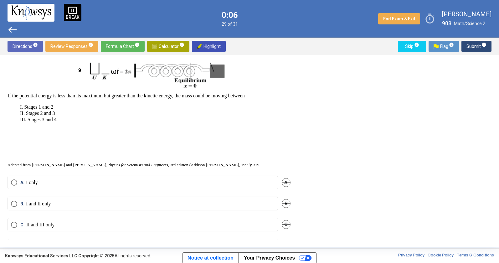
click at [203, 207] on label "B. I and II only" at bounding box center [142, 204] width 263 height 6
click at [473, 45] on span "Submit info" at bounding box center [476, 46] width 20 height 11
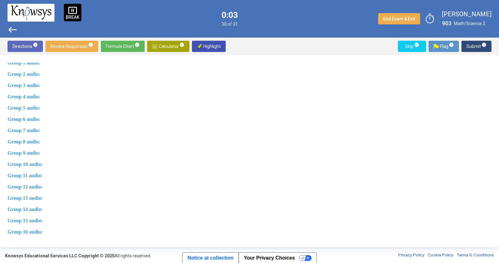
scroll to position [420, 0]
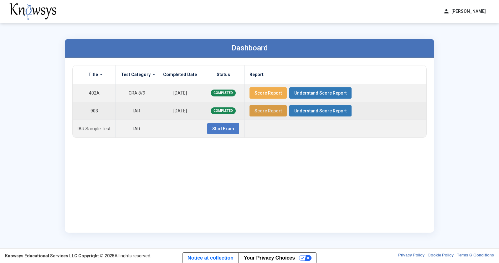
click at [265, 113] on button "Score Report" at bounding box center [267, 110] width 37 height 11
click at [315, 110] on span "Understand Score Report" at bounding box center [320, 110] width 52 height 5
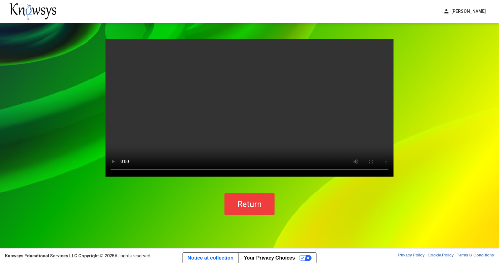
drag, startPoint x: 301, startPoint y: 136, endPoint x: 266, endPoint y: 120, distance: 39.2
click at [190, 104] on video "Your browser does not support the video tag." at bounding box center [249, 108] width 288 height 138
